Goal: Task Accomplishment & Management: Manage account settings

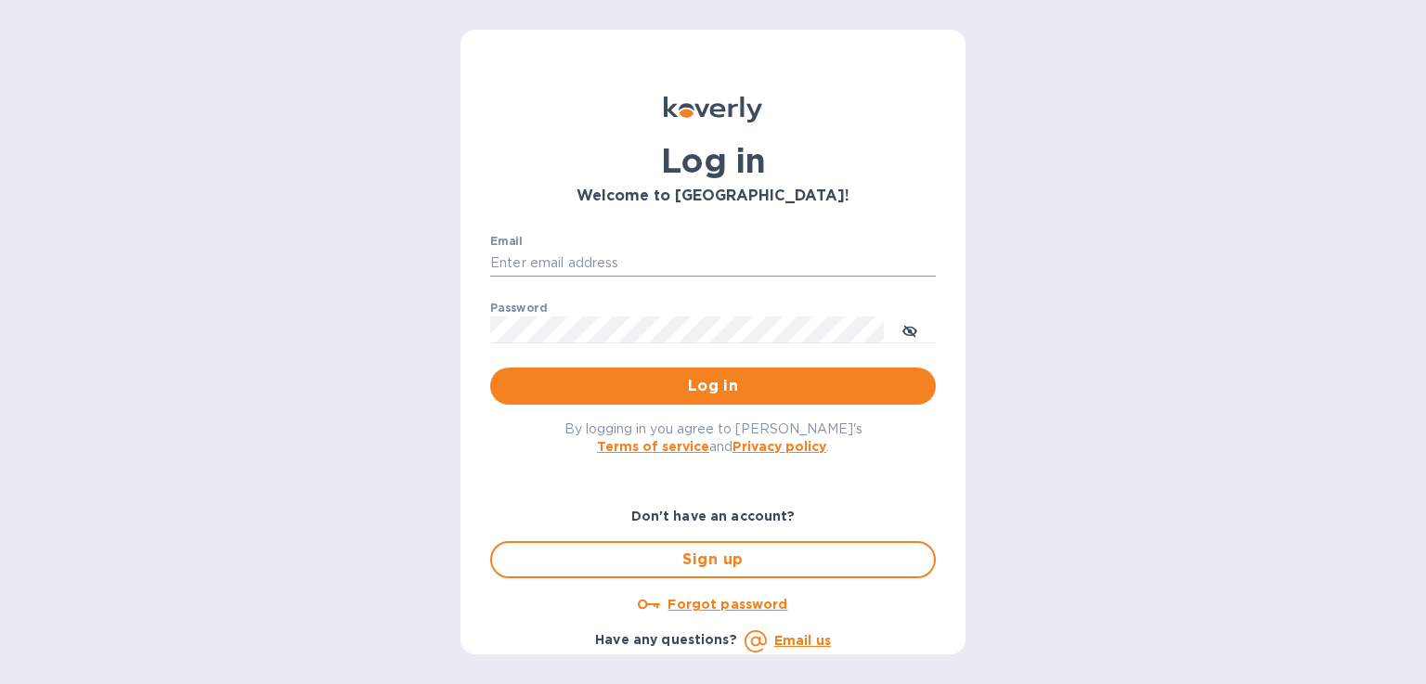
click at [524, 261] on input "Email" at bounding box center [713, 264] width 446 height 28
type input "valerie@tfilabs.com"
click at [523, 311] on label "Password" at bounding box center [518, 308] width 57 height 11
click at [529, 381] on span "Log in" at bounding box center [713, 386] width 416 height 22
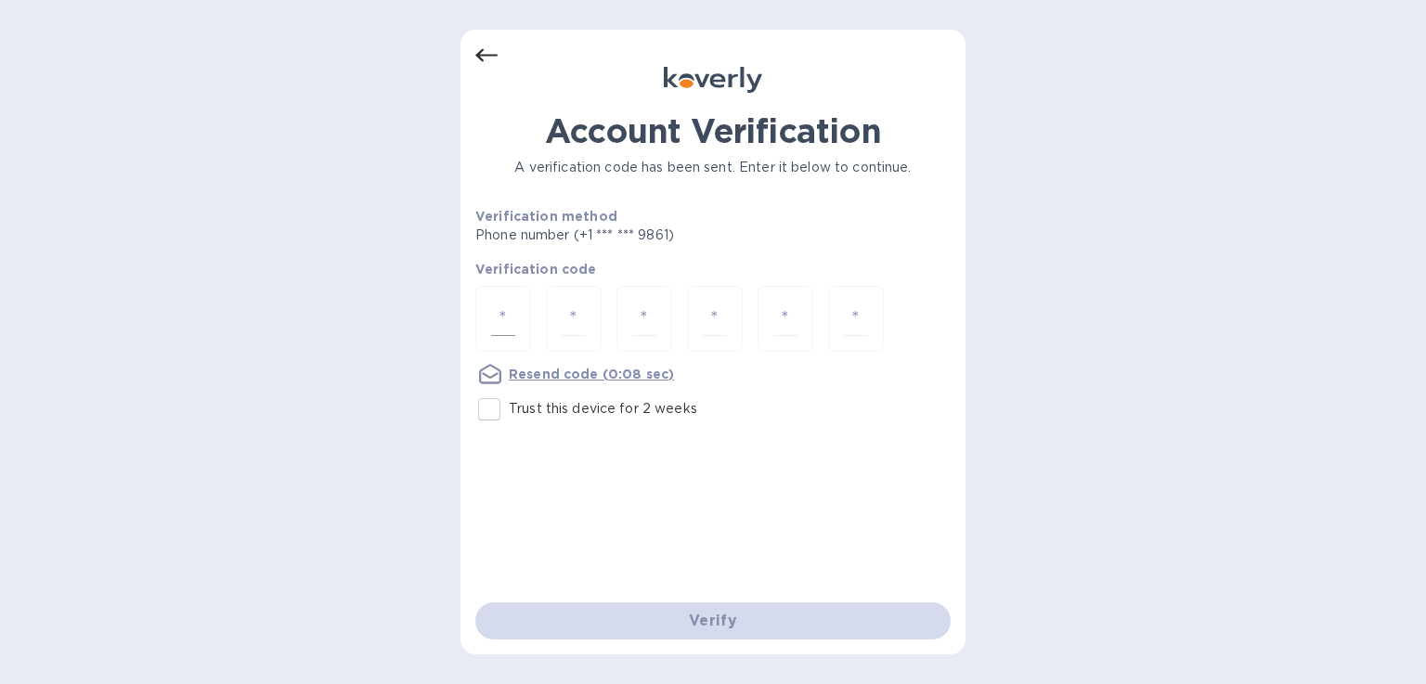
click at [511, 329] on input "number" at bounding box center [503, 319] width 24 height 34
type input "9"
type input "8"
type input "9"
type input "3"
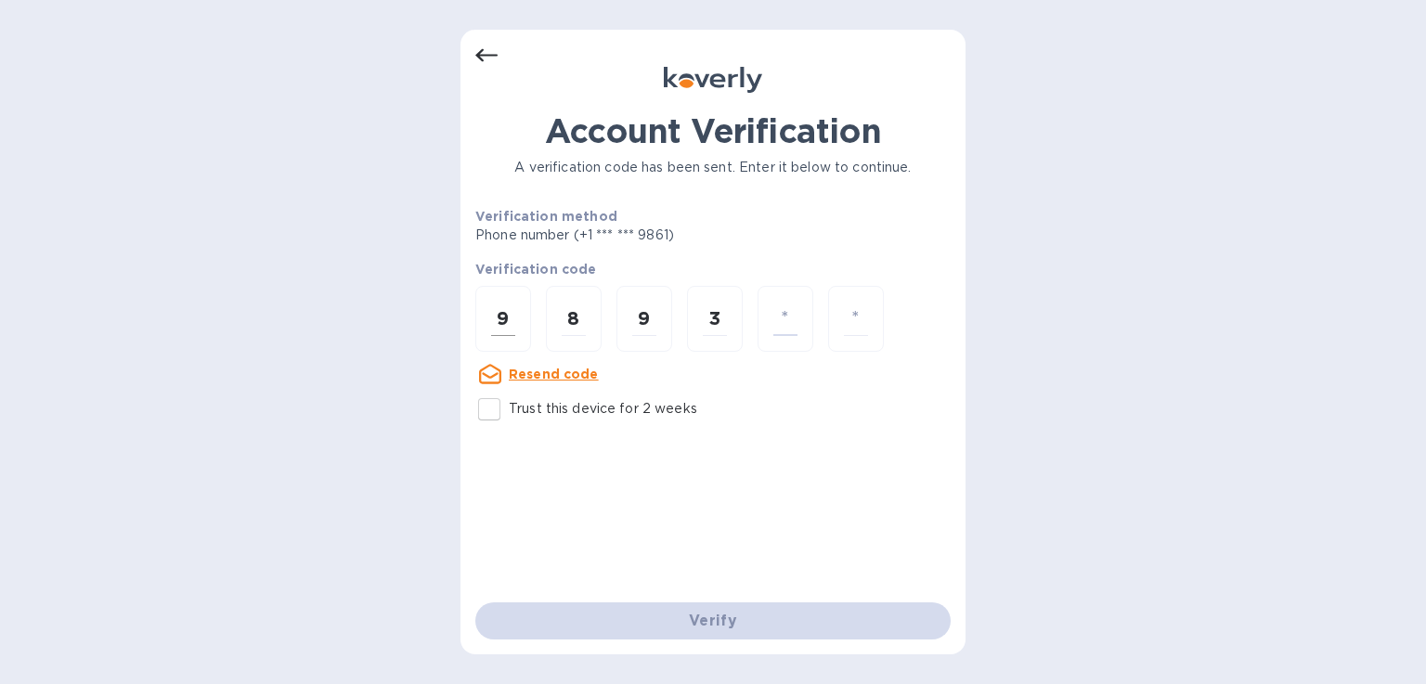
type input "8"
type input "4"
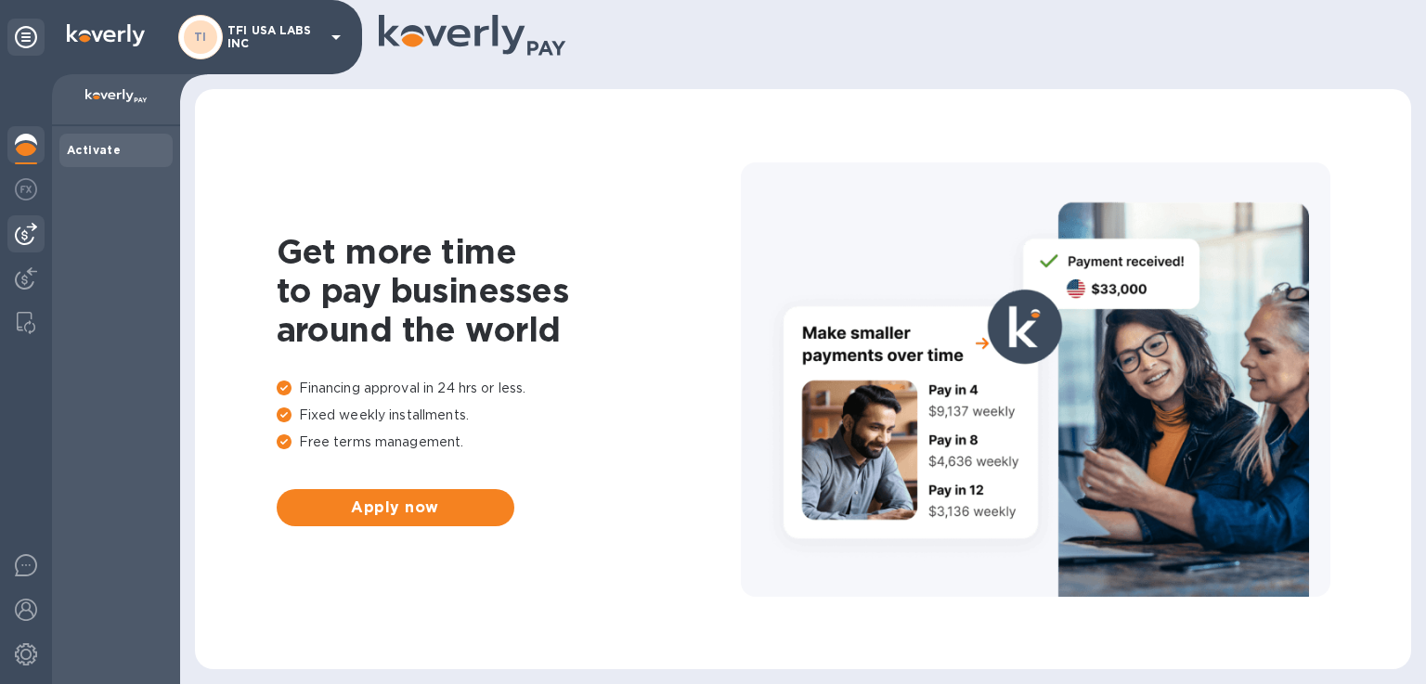
click at [21, 237] on img at bounding box center [26, 234] width 22 height 22
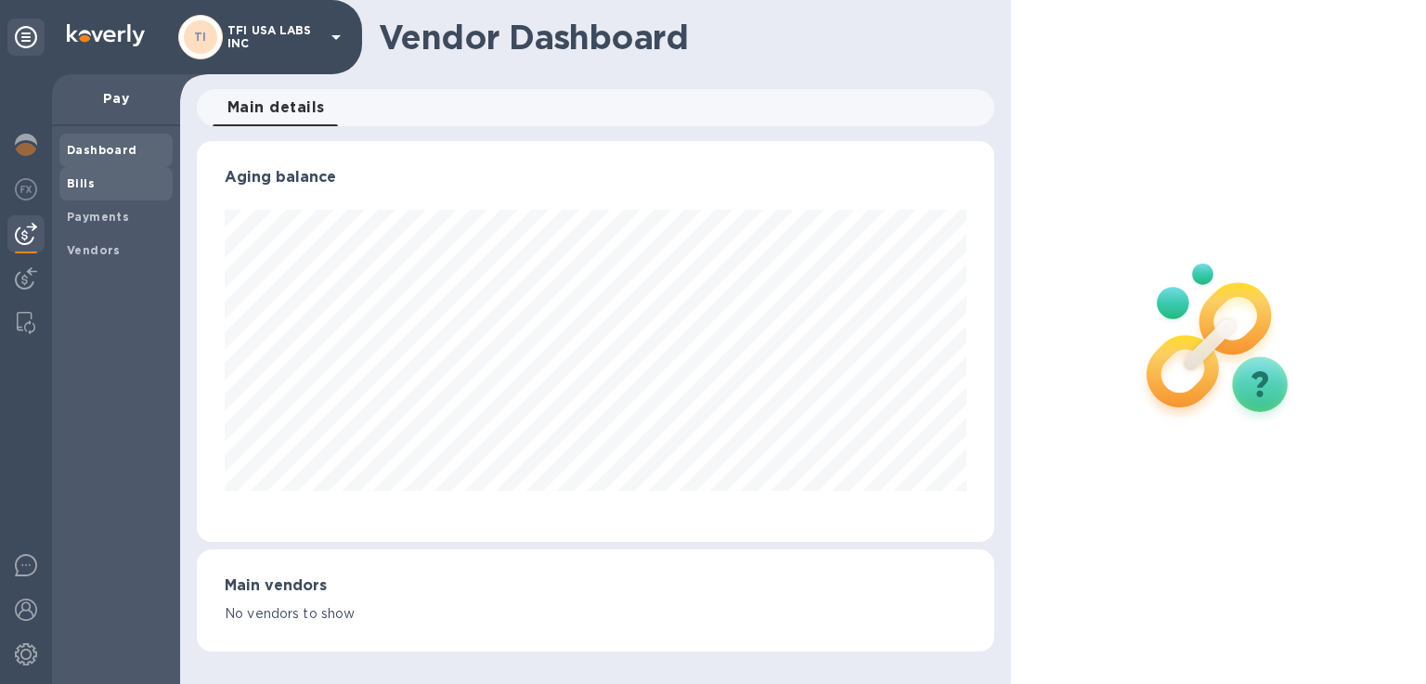
scroll to position [401, 796]
click at [78, 187] on b "Bills" at bounding box center [81, 183] width 28 height 14
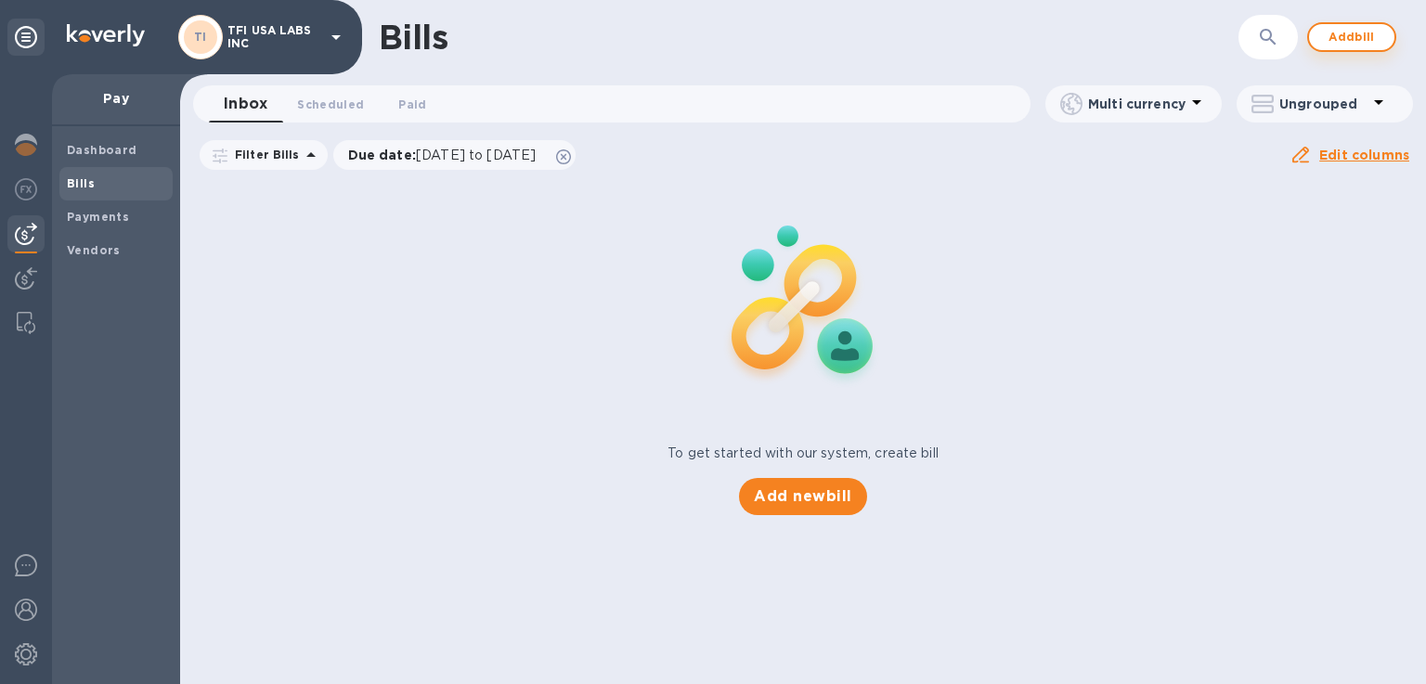
click at [1332, 42] on span "Add bill" at bounding box center [1352, 37] width 56 height 22
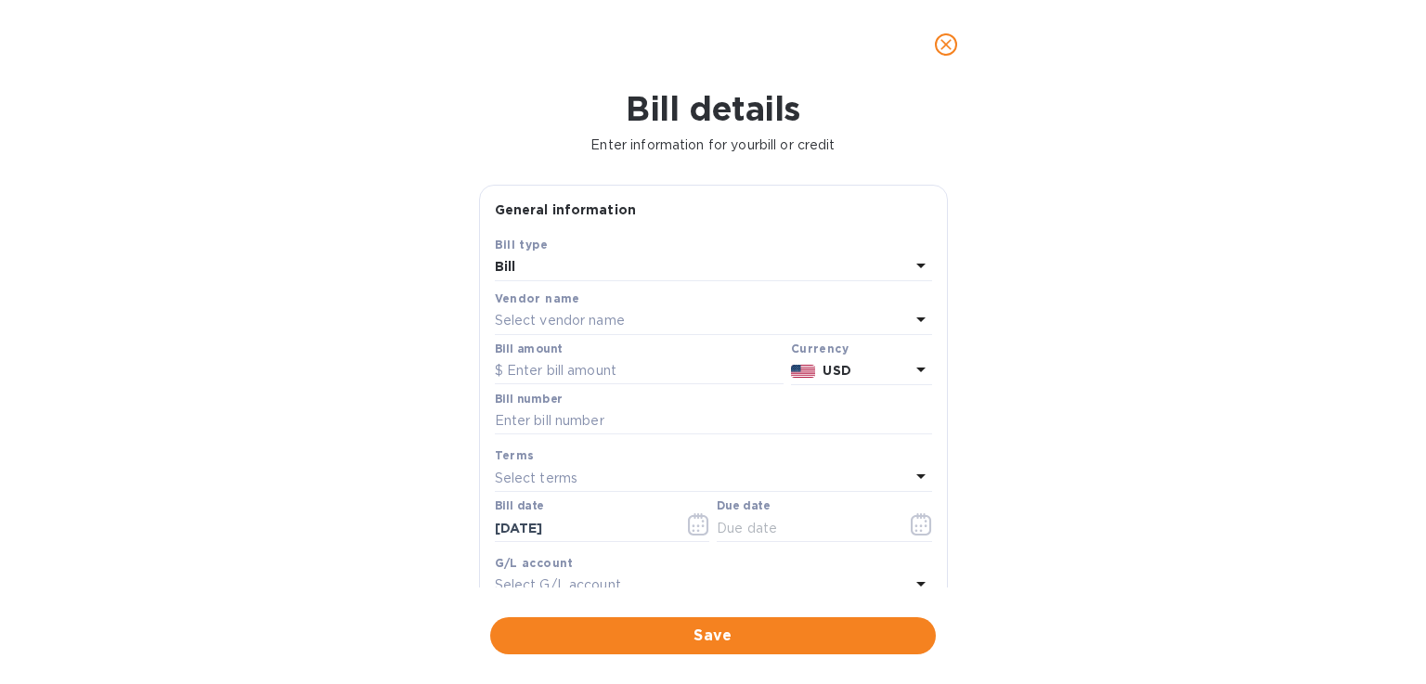
click at [594, 324] on p "Select vendor name" at bounding box center [560, 320] width 130 height 19
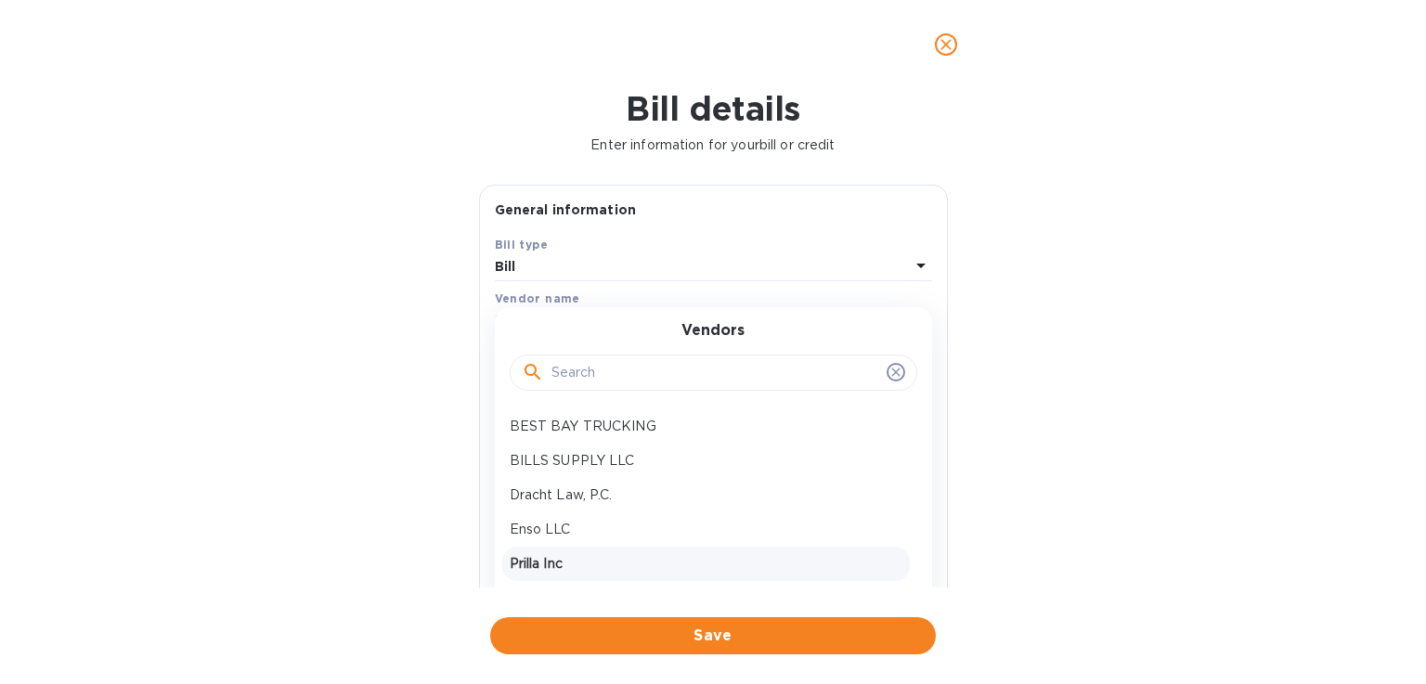
click at [584, 566] on p "Prilla Inc" at bounding box center [706, 563] width 393 height 19
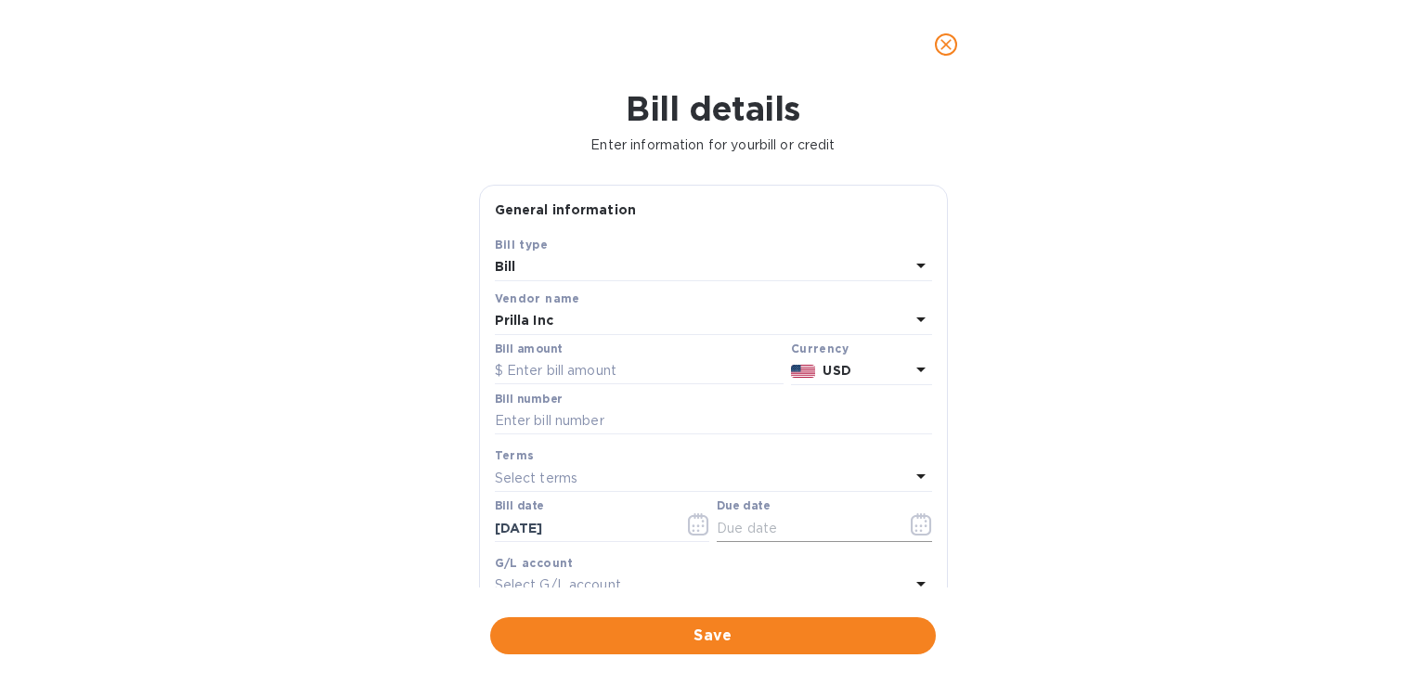
click at [924, 529] on icon "button" at bounding box center [921, 524] width 21 height 22
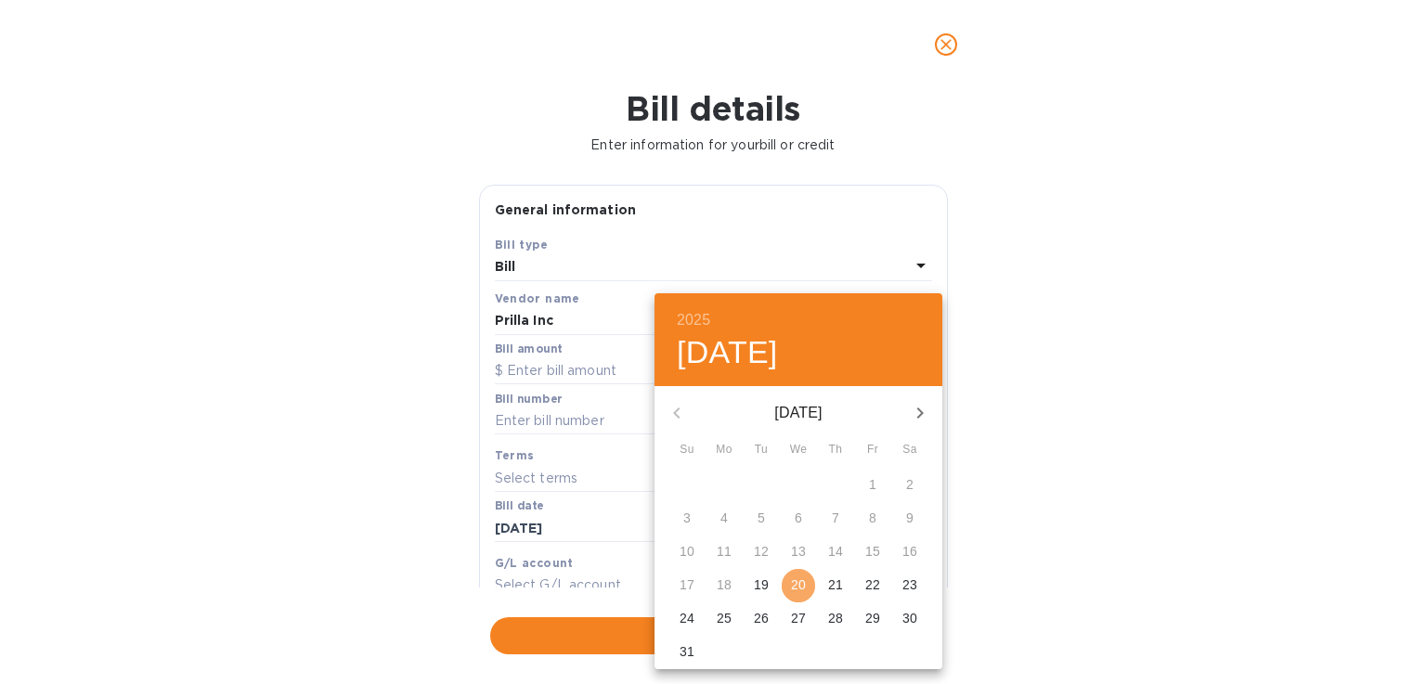
click at [810, 584] on span "20" at bounding box center [798, 585] width 33 height 19
type input "08/20/2025"
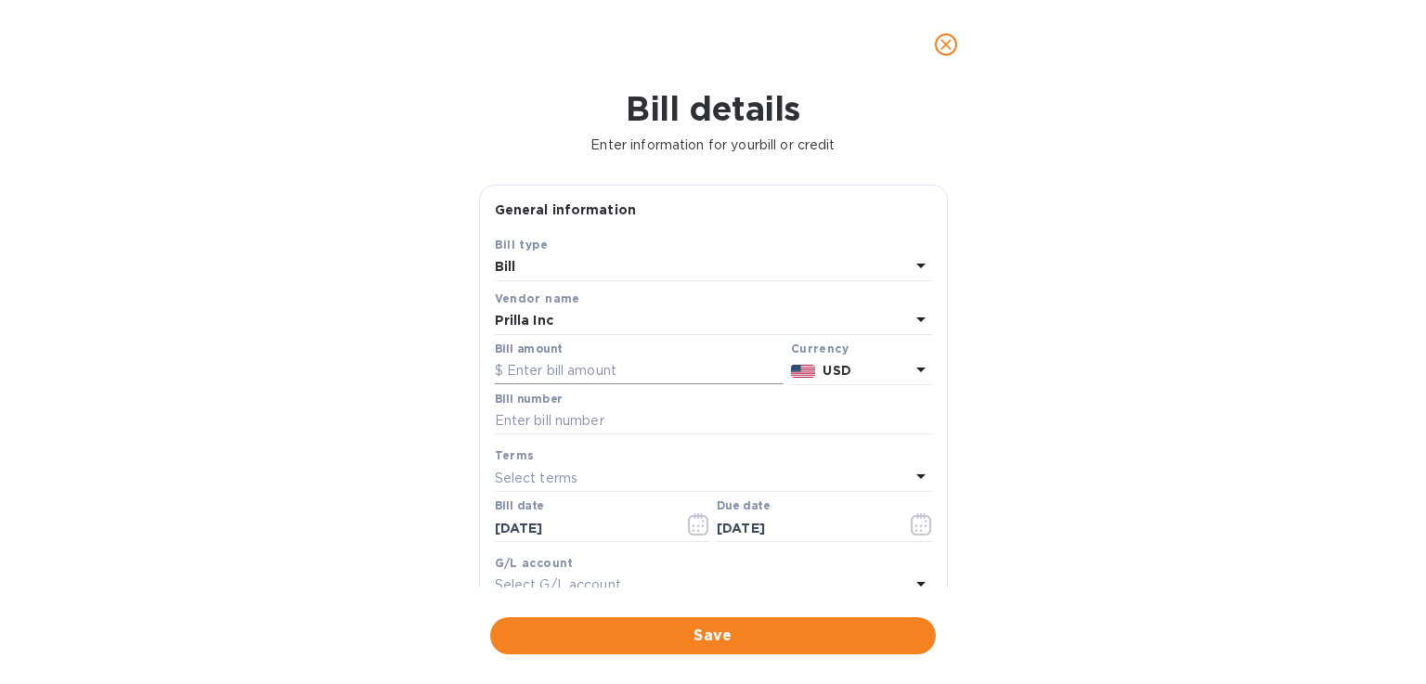
click at [540, 370] on input "text" at bounding box center [639, 371] width 289 height 28
type input "8,000.00"
click at [536, 415] on input "text" at bounding box center [713, 422] width 437 height 28
click at [529, 415] on input "text" at bounding box center [713, 422] width 437 height 28
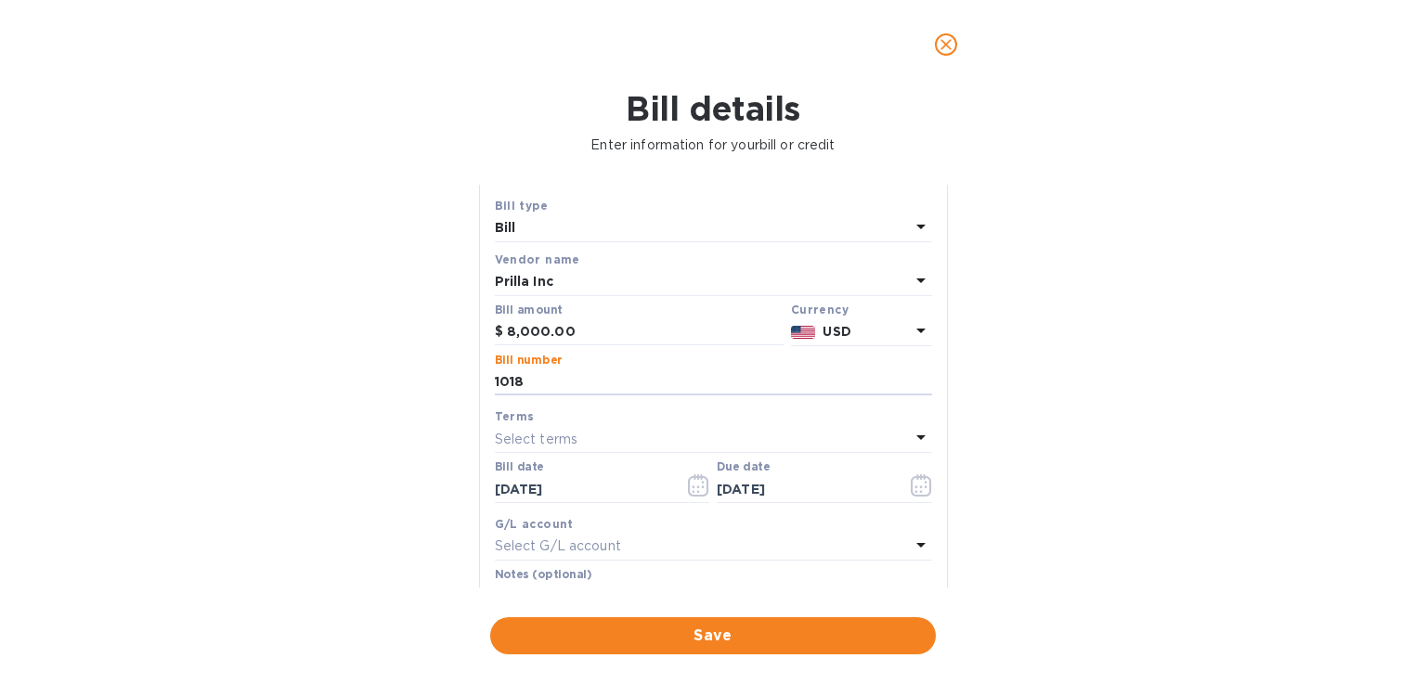
scroll to position [41, 0]
type input "1018"
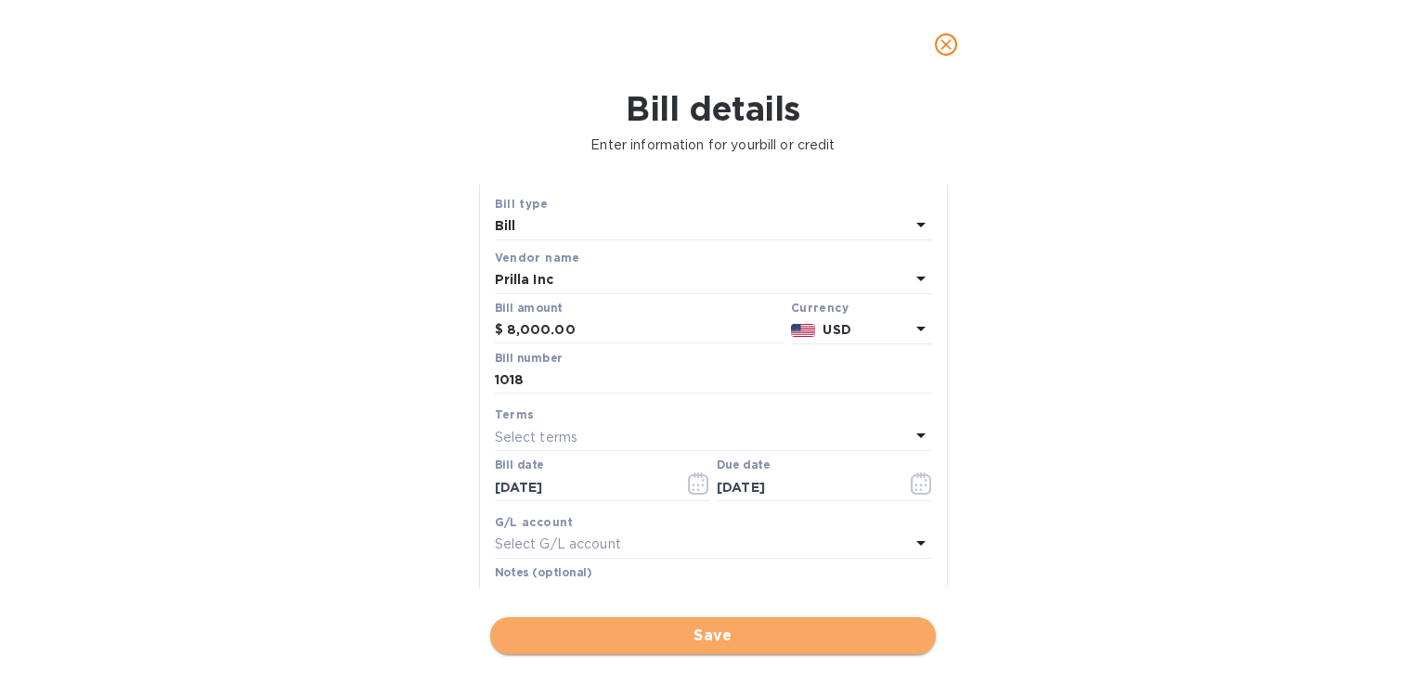
click at [631, 635] on span "Save" at bounding box center [713, 636] width 416 height 22
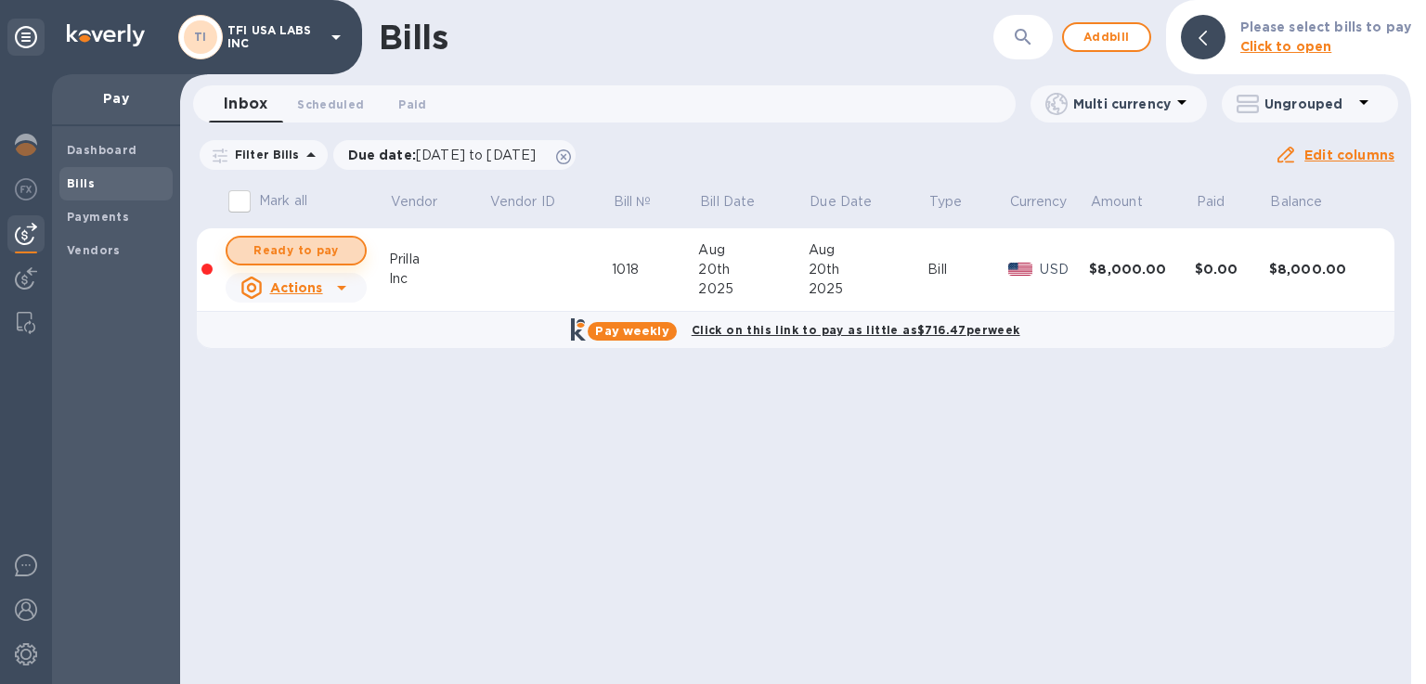
click at [334, 252] on span "Ready to pay" at bounding box center [296, 250] width 108 height 22
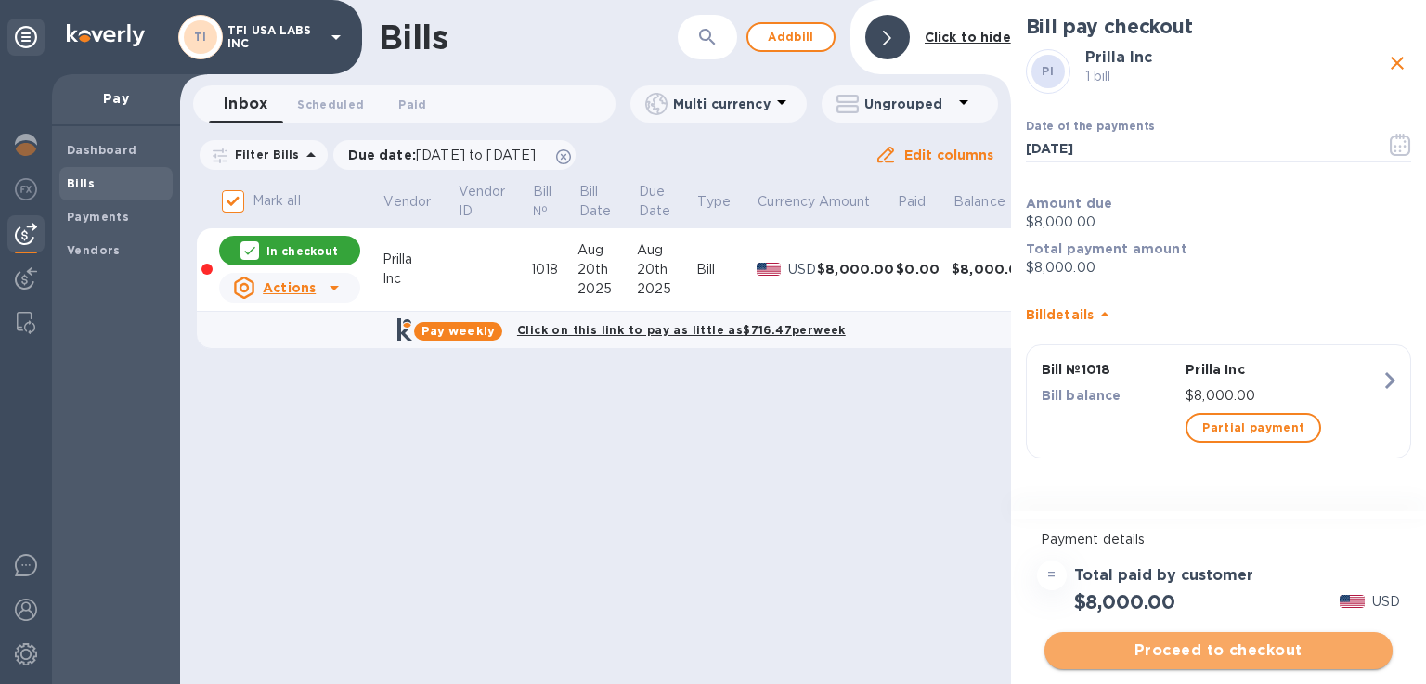
click at [1118, 656] on span "Proceed to checkout" at bounding box center [1218, 651] width 318 height 22
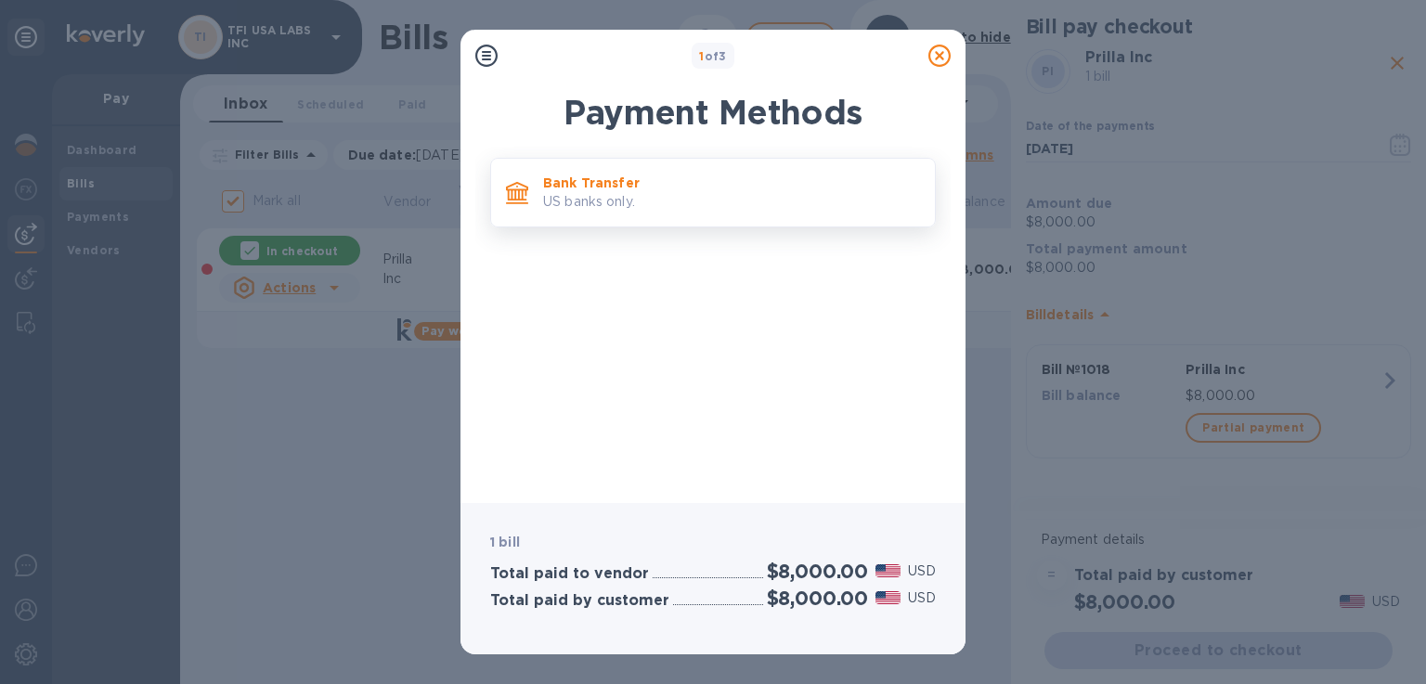
click at [616, 207] on p "US banks only." at bounding box center [731, 201] width 377 height 19
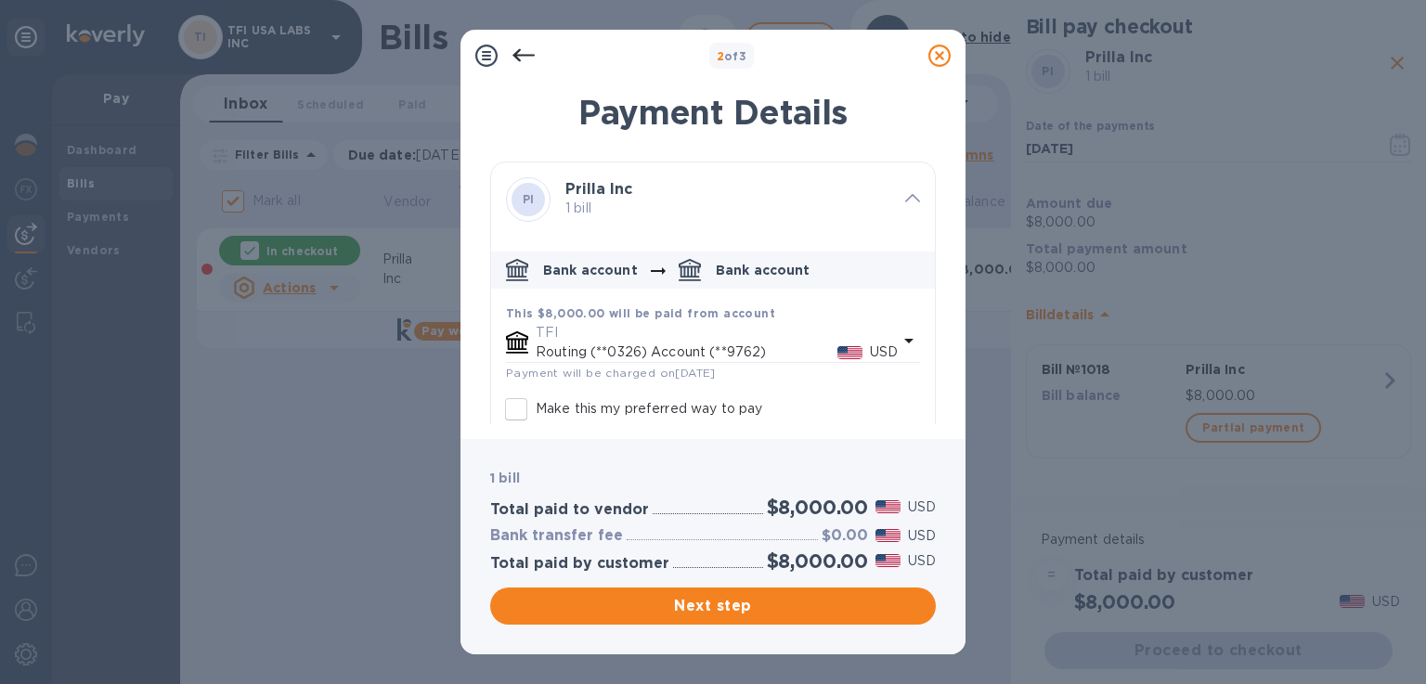
click at [898, 344] on icon "default-method" at bounding box center [909, 341] width 22 height 22
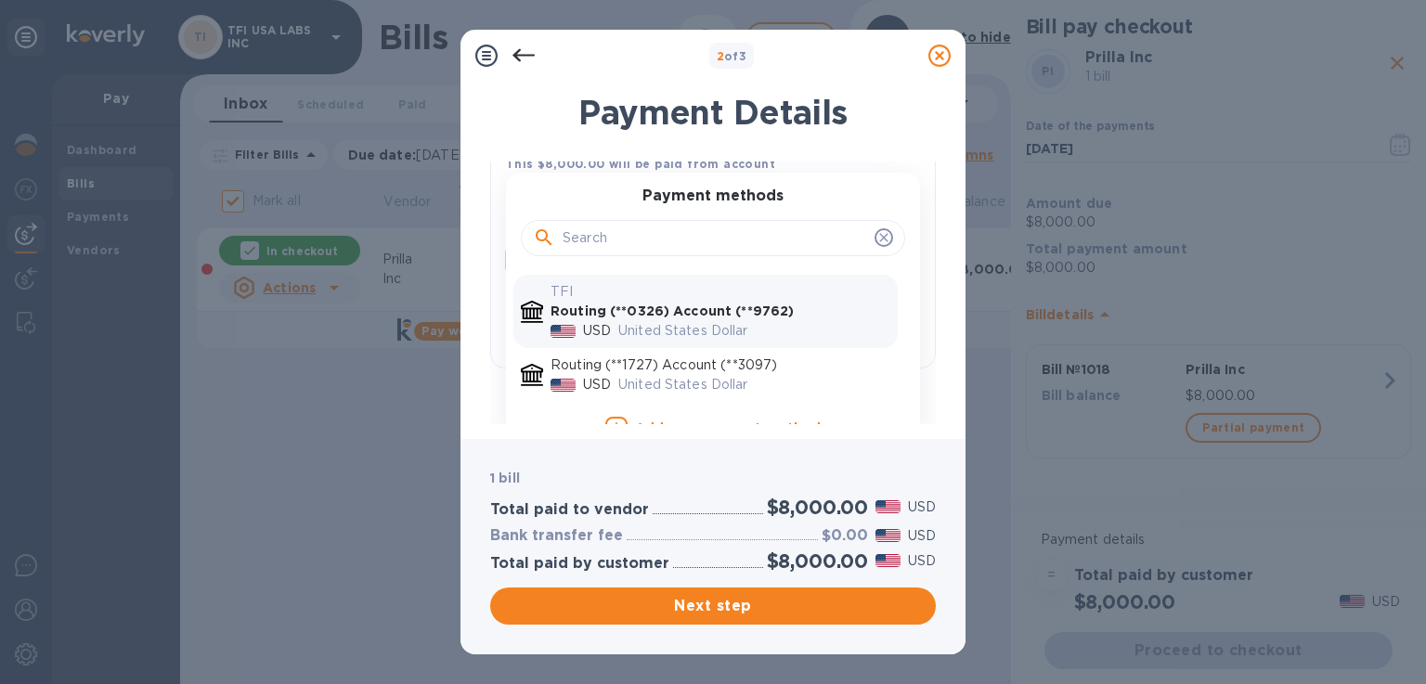
scroll to position [155, 0]
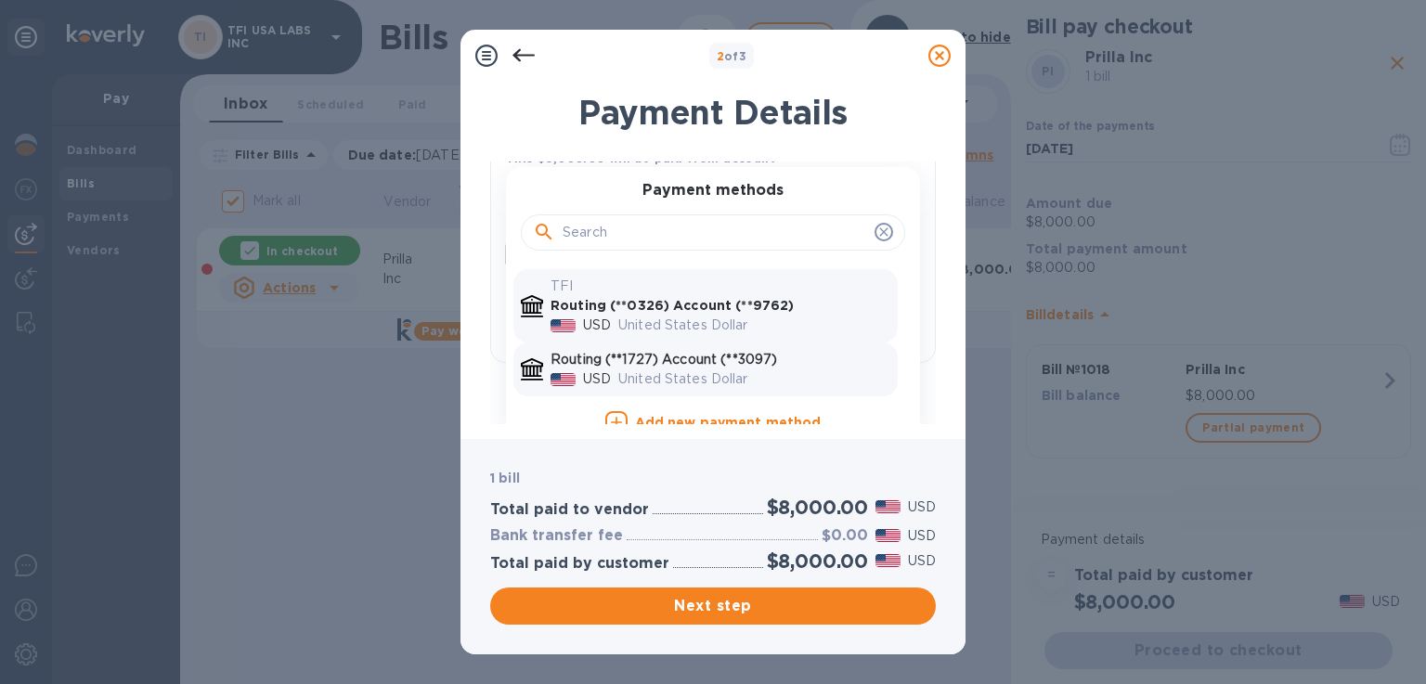
click at [720, 363] on p "Routing (**1727) Account (**3097)" at bounding box center [720, 359] width 340 height 19
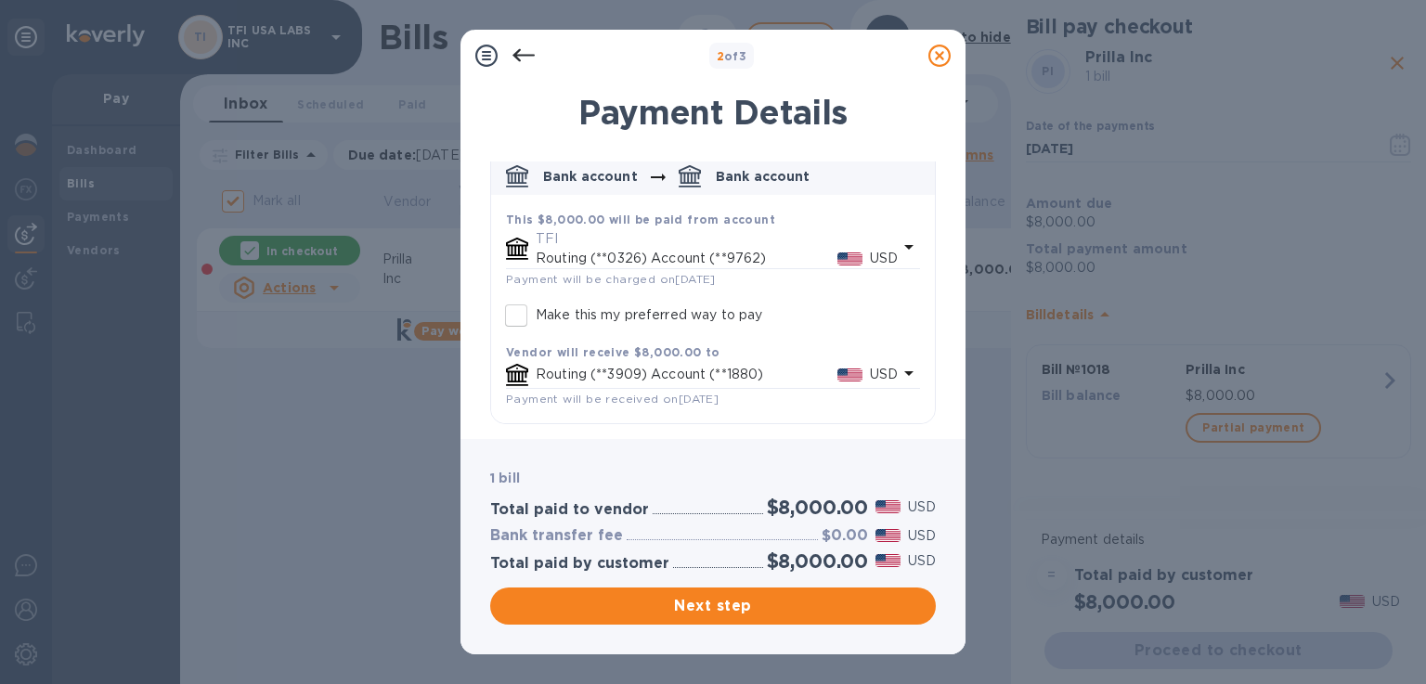
scroll to position [80, 0]
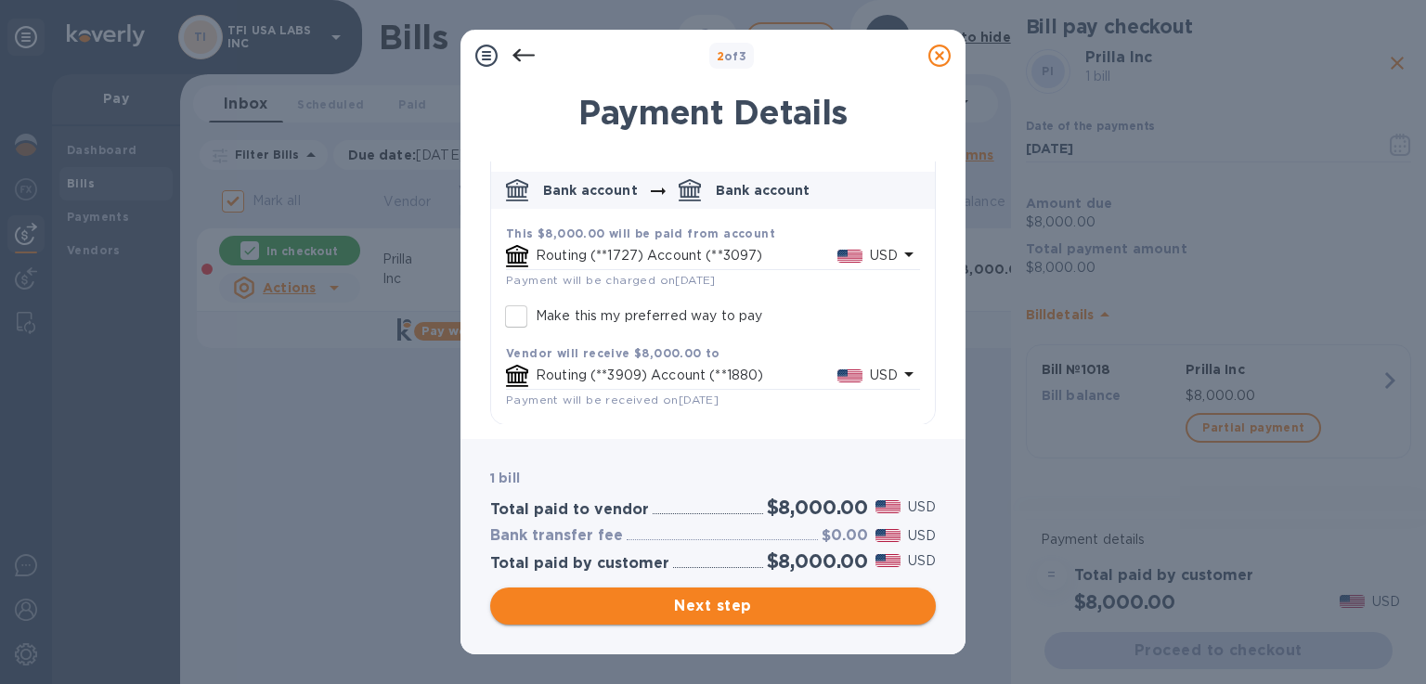
click at [538, 603] on span "Next step" at bounding box center [713, 606] width 416 height 22
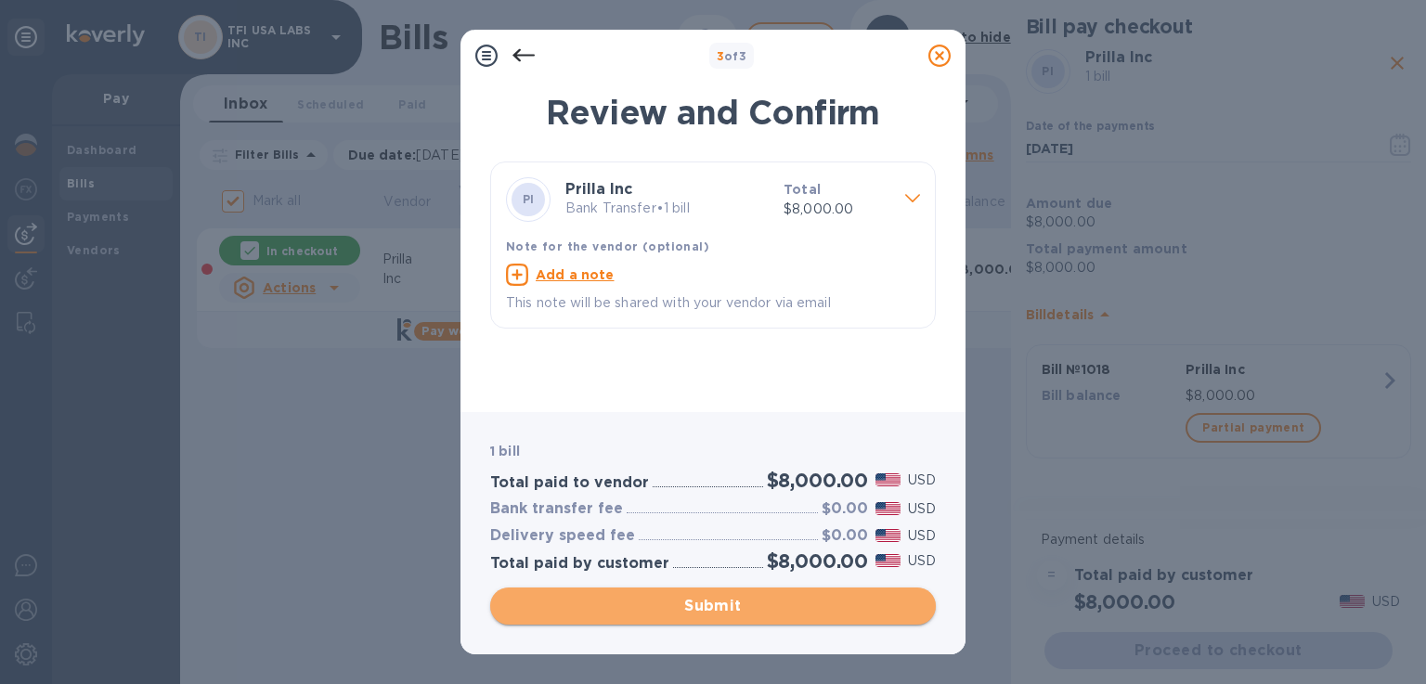
click at [538, 603] on span "Submit" at bounding box center [713, 606] width 416 height 22
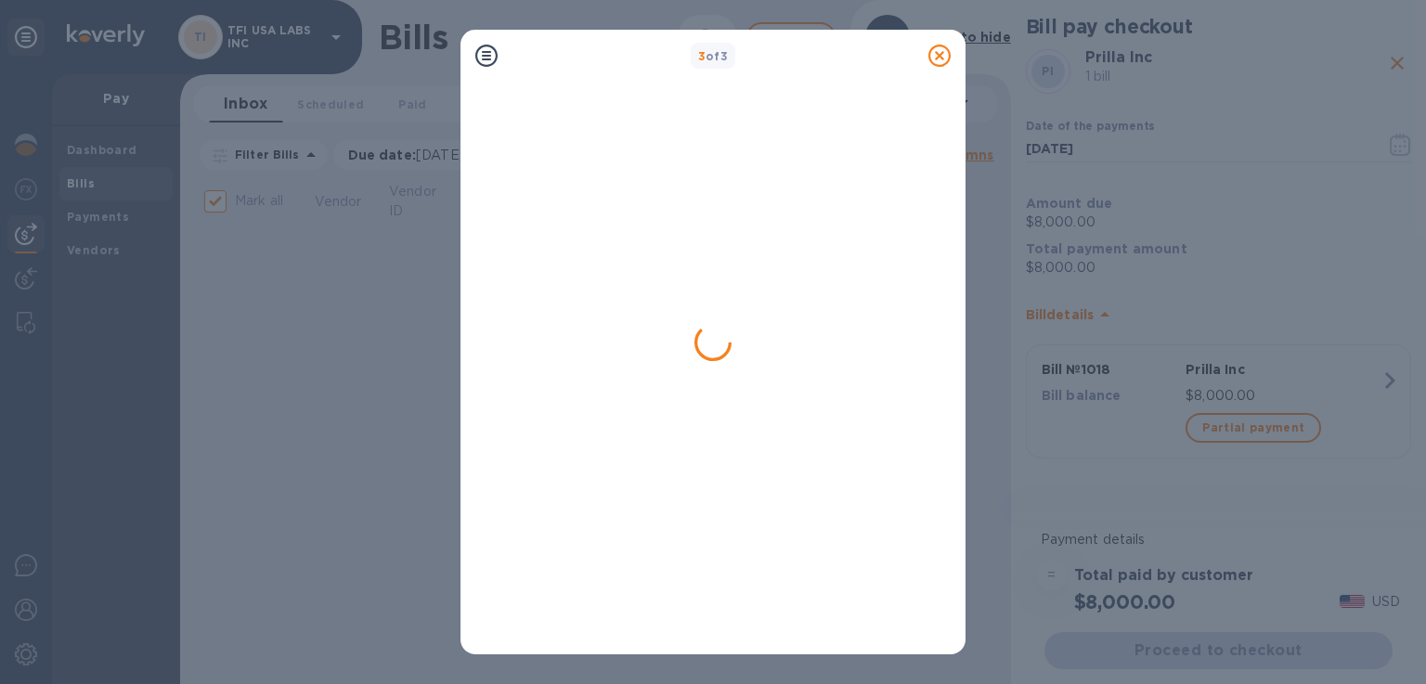
checkbox input "false"
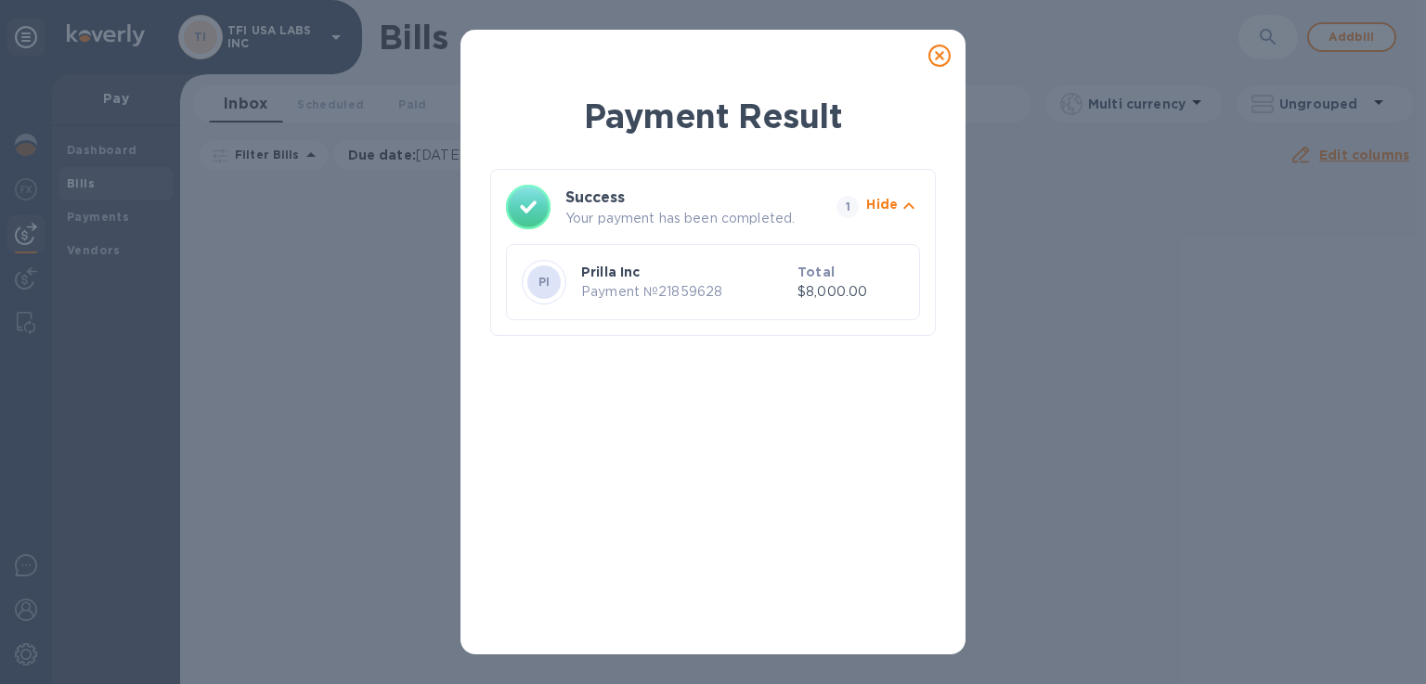
click at [932, 59] on icon at bounding box center [939, 56] width 22 height 22
